Goal: Task Accomplishment & Management: Manage account settings

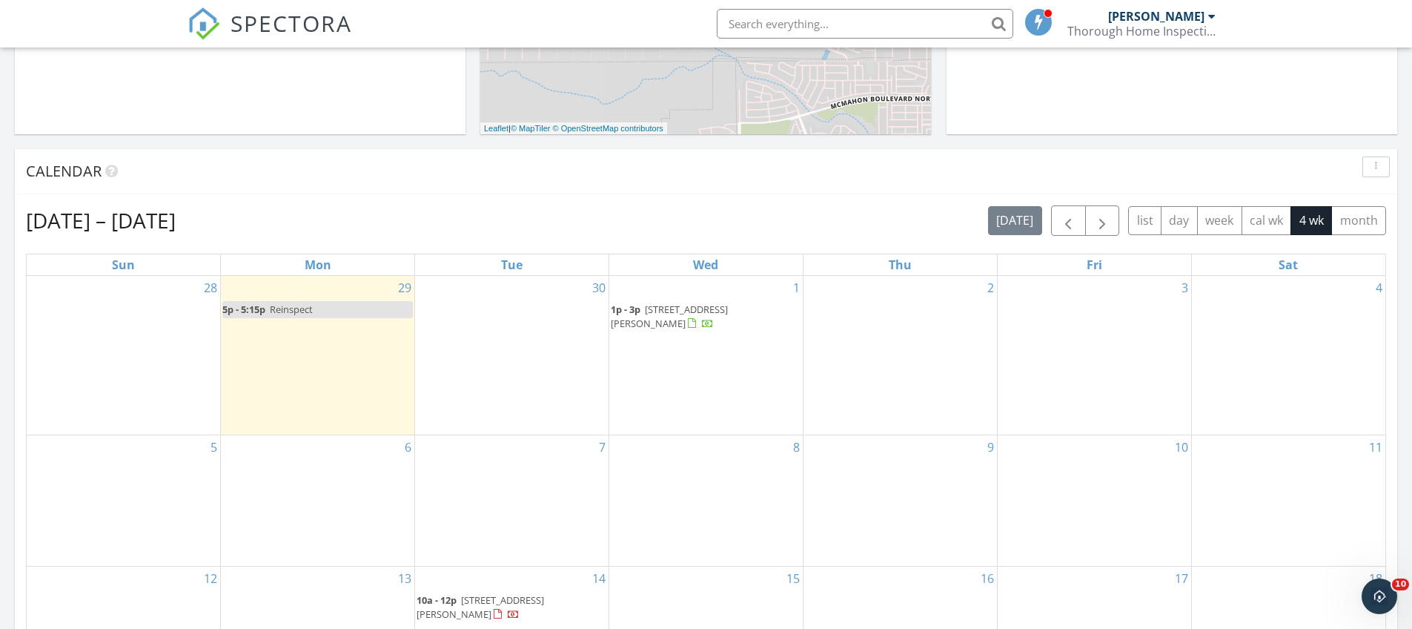
scroll to position [514, 0]
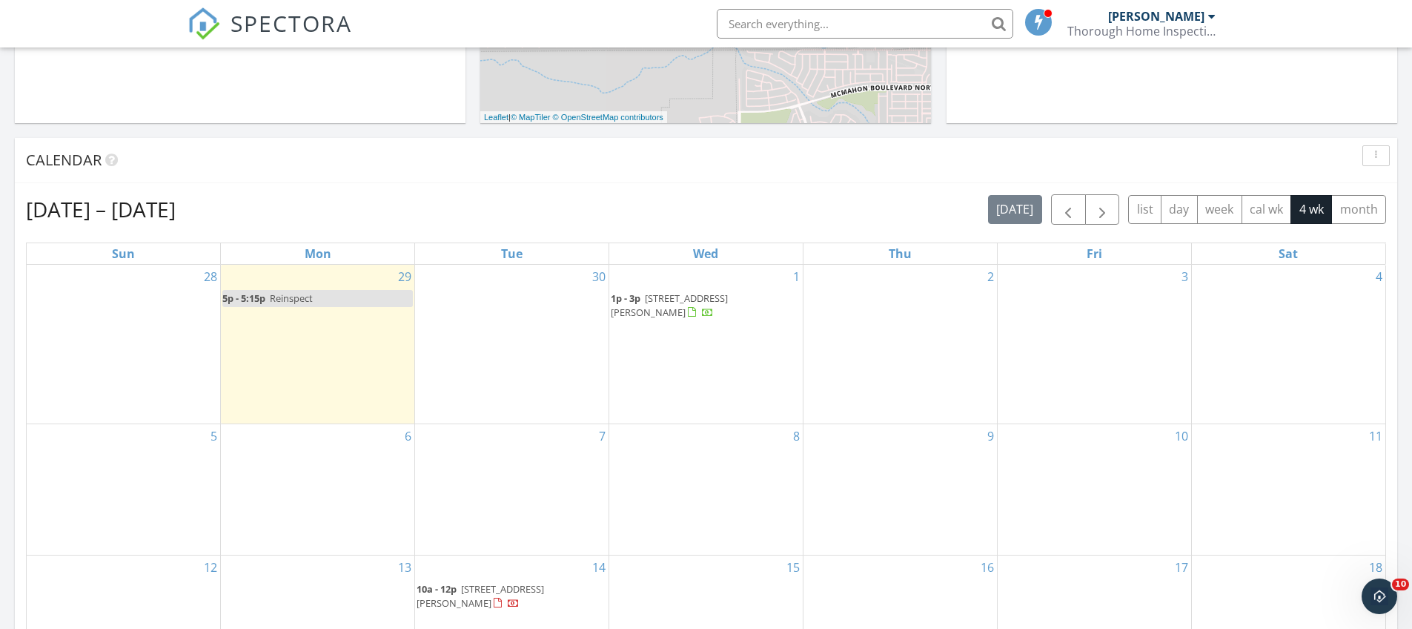
click at [357, 295] on link "5p - 5:15p Reinspect" at bounding box center [317, 298] width 191 height 17
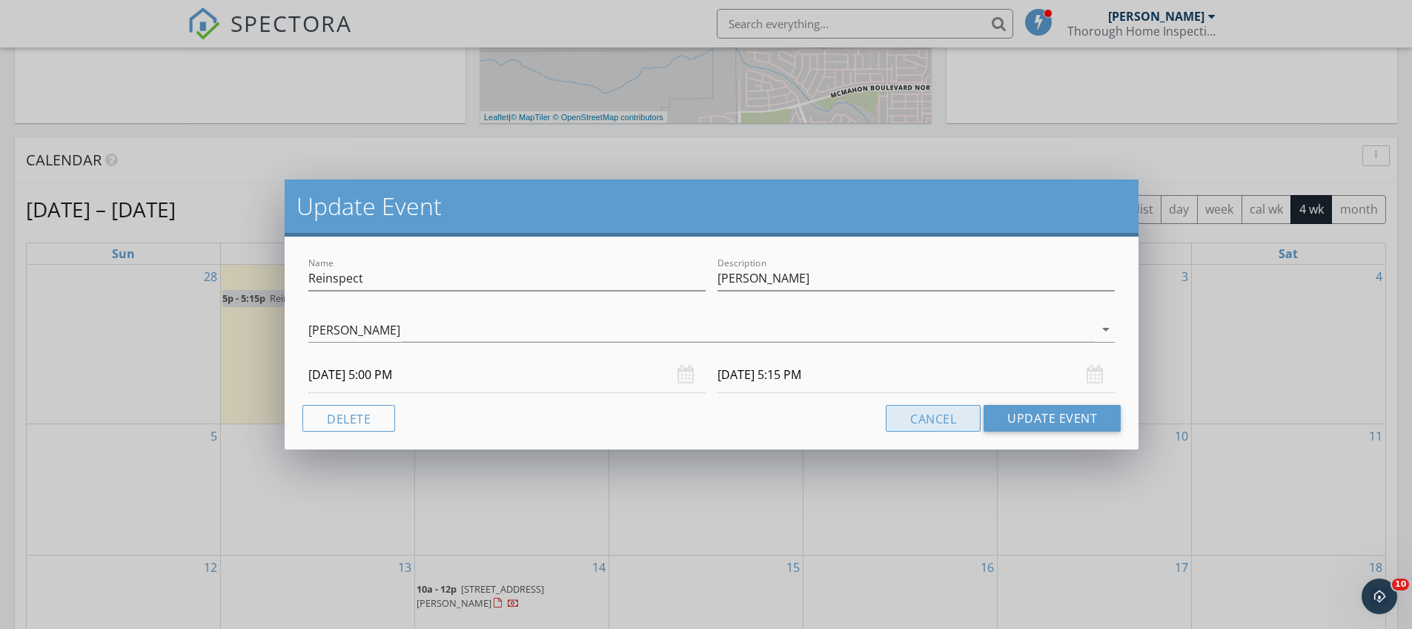
click at [936, 424] on button "Cancel" at bounding box center [933, 418] width 95 height 27
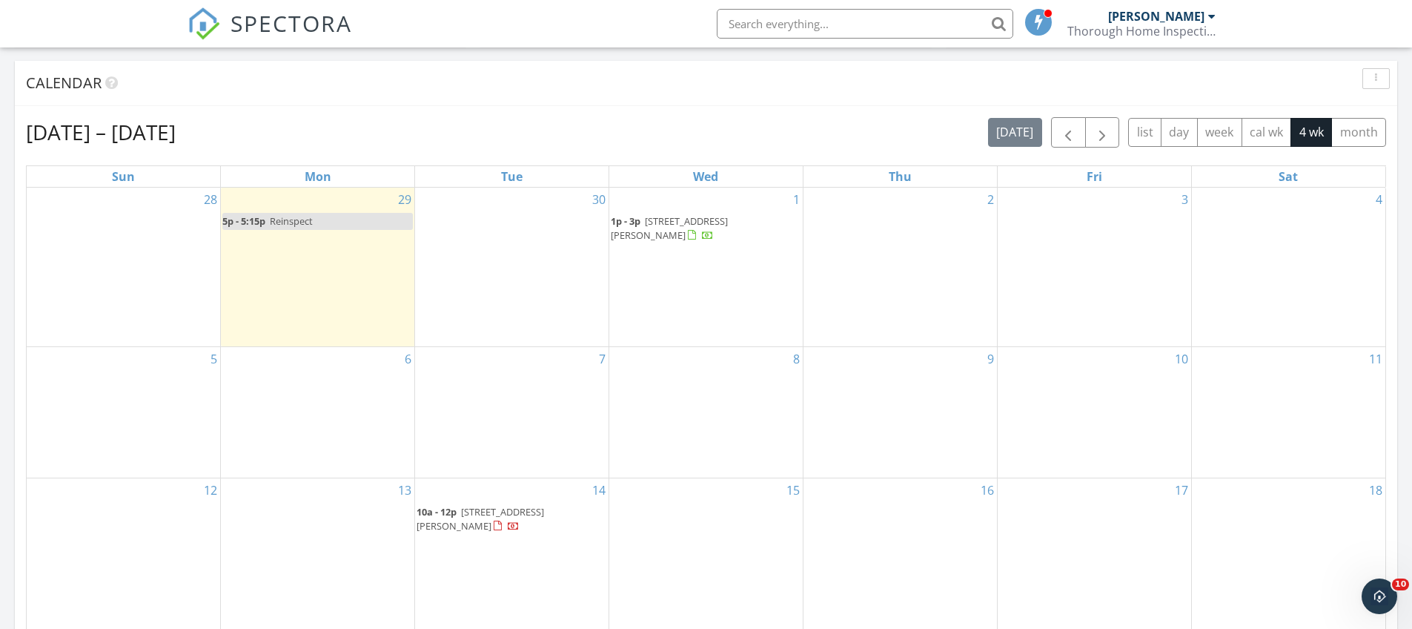
scroll to position [592, 0]
click at [1071, 141] on span "button" at bounding box center [1068, 132] width 18 height 18
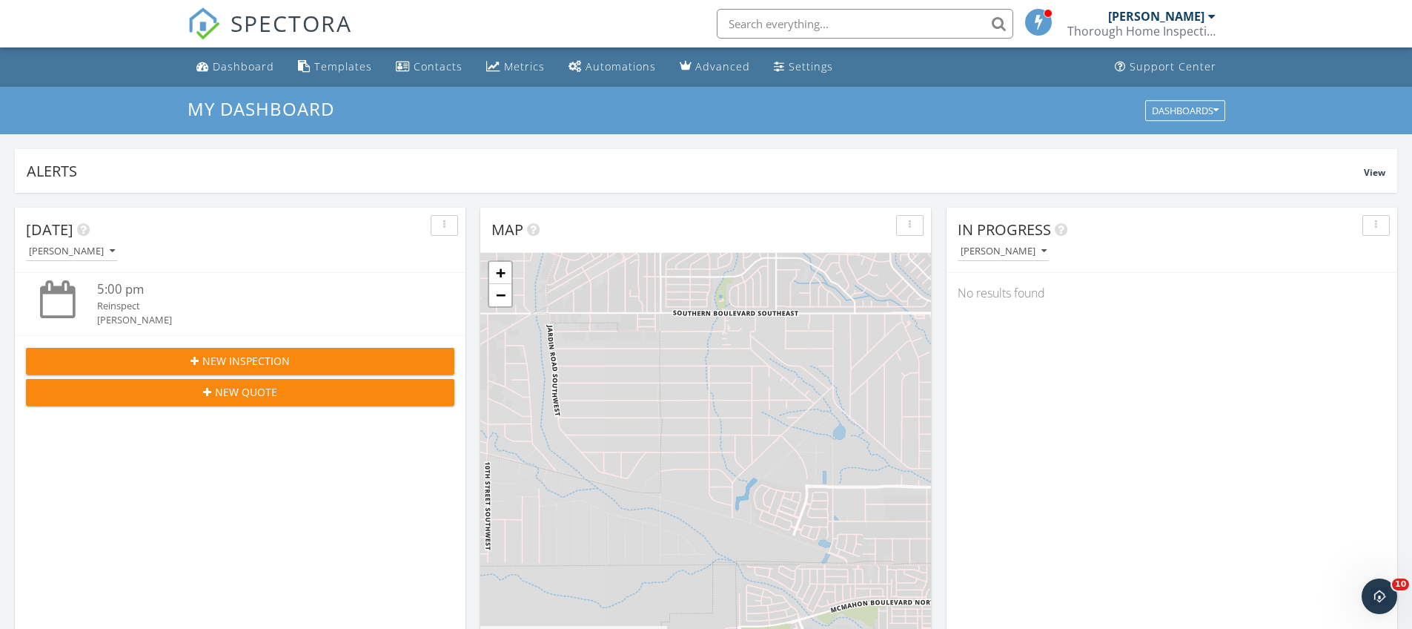
scroll to position [1013, 0]
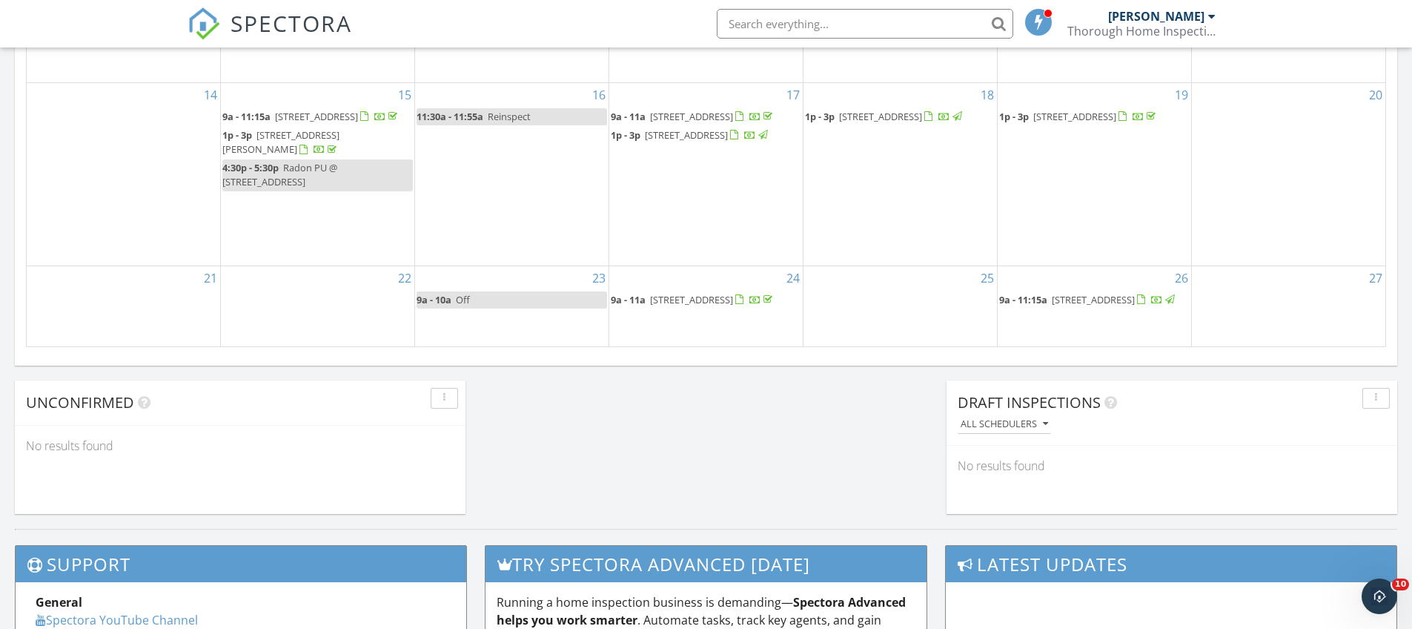
click at [733, 293] on span "[STREET_ADDRESS]" at bounding box center [691, 299] width 83 height 13
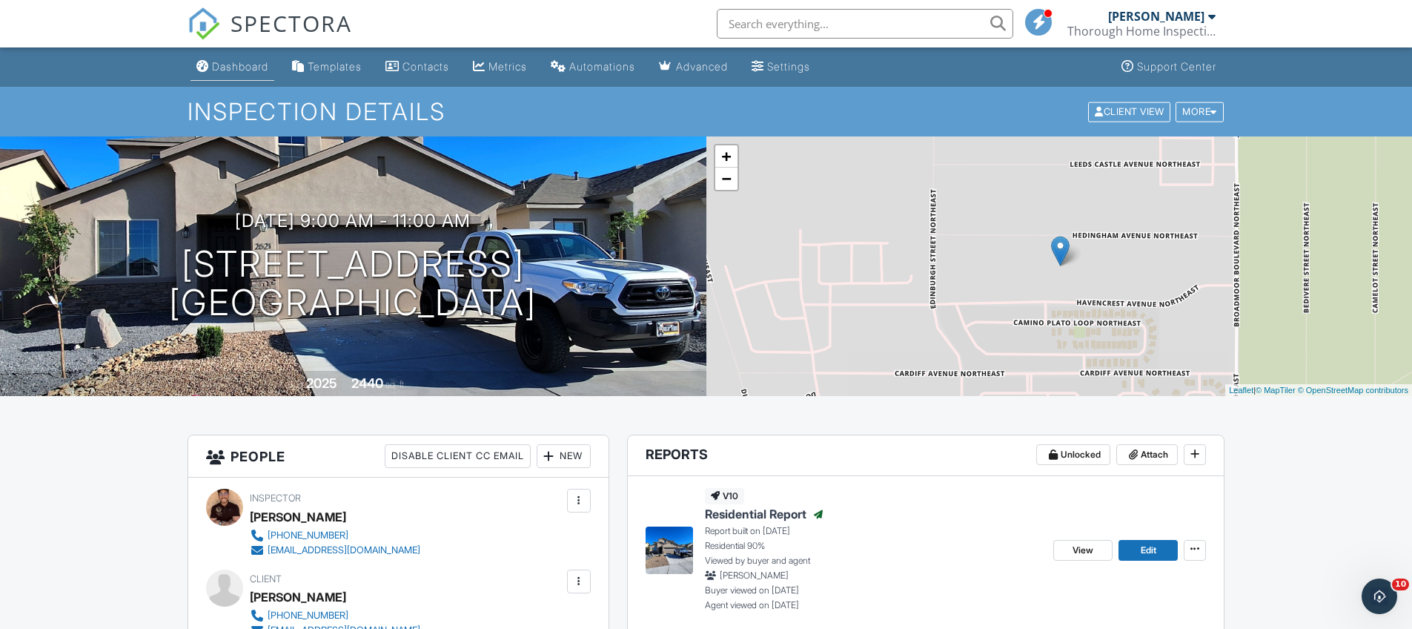
click at [223, 66] on div "Dashboard" at bounding box center [240, 66] width 56 height 13
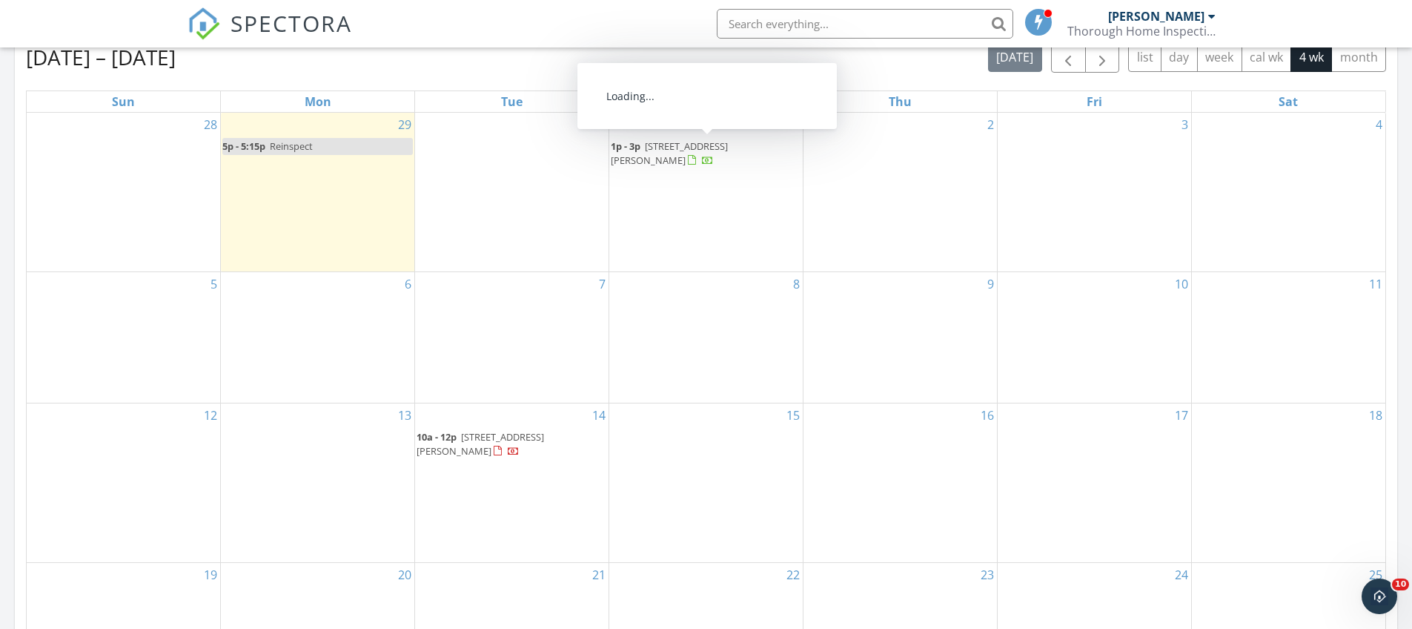
scroll to position [673, 0]
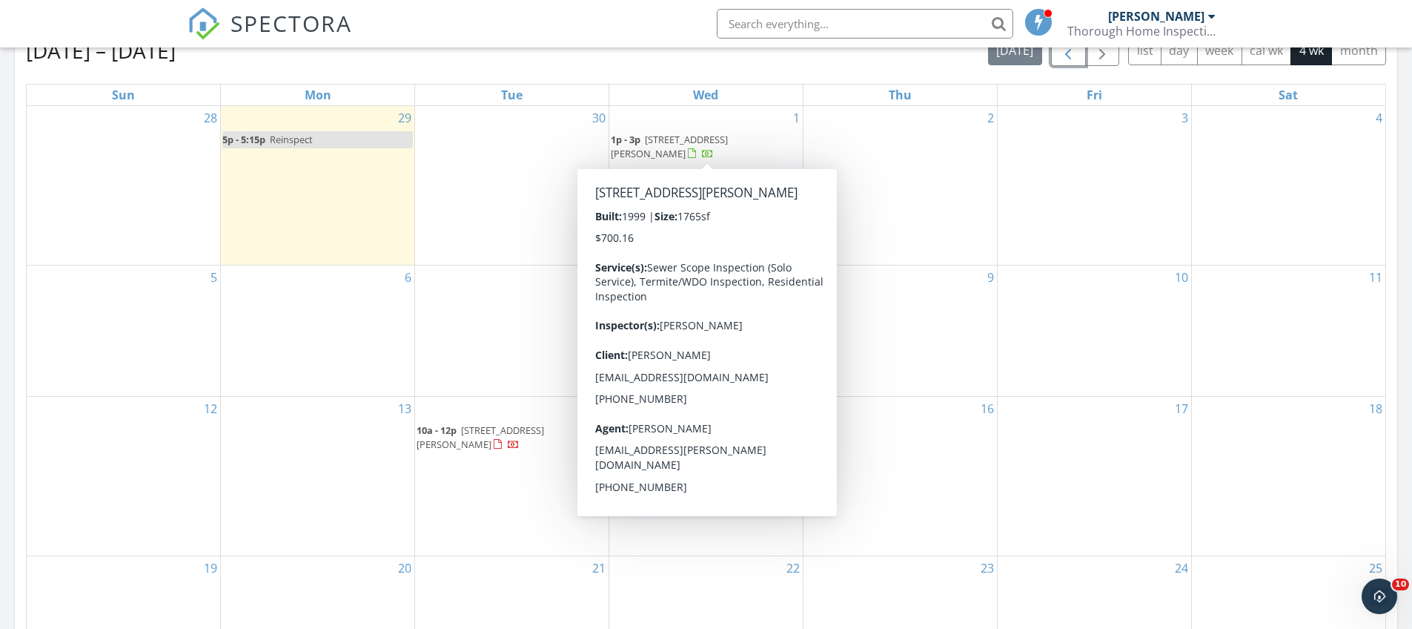
click at [1067, 55] on span "button" at bounding box center [1068, 51] width 18 height 18
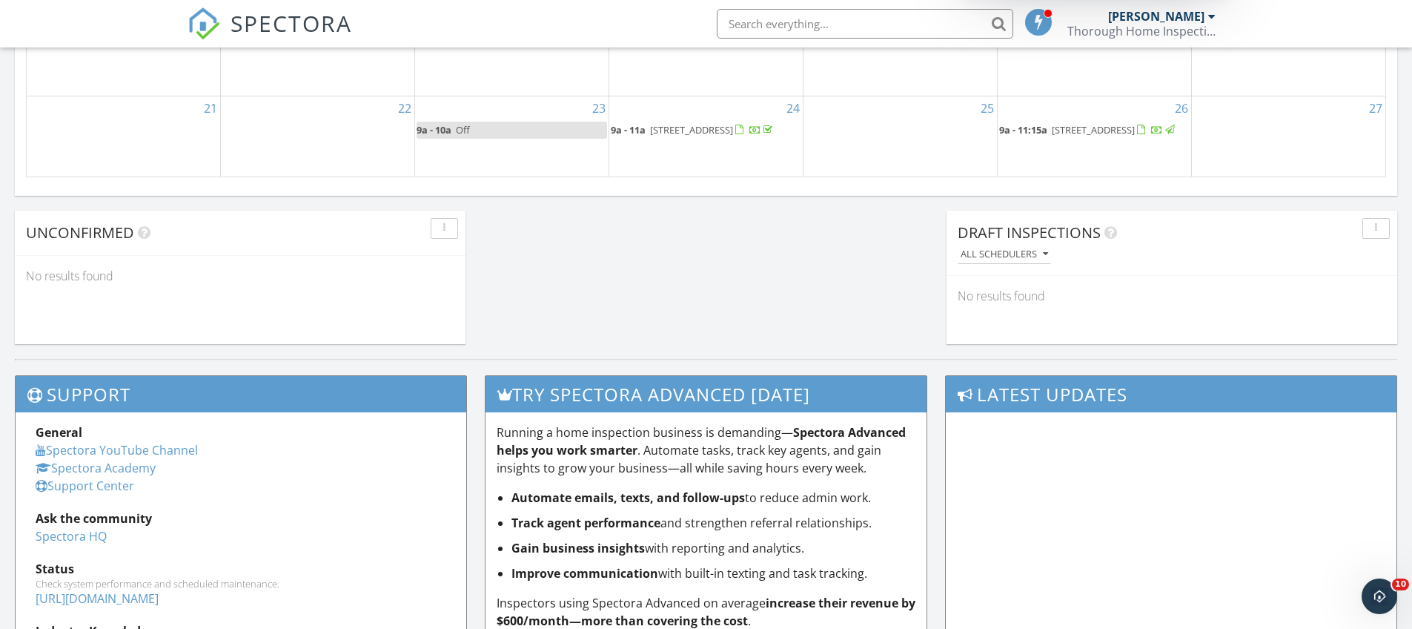
scroll to position [1162, 0]
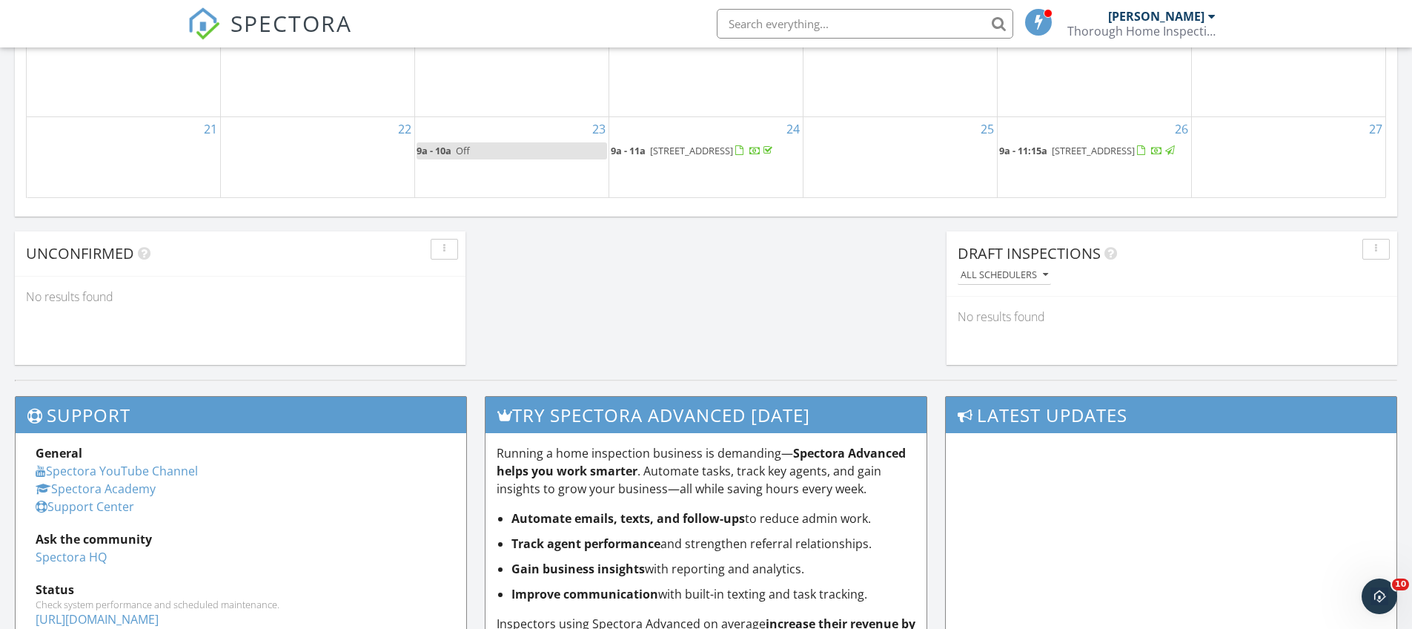
click at [1071, 144] on span "[STREET_ADDRESS]" at bounding box center [1093, 150] width 83 height 13
